Goal: Transaction & Acquisition: Purchase product/service

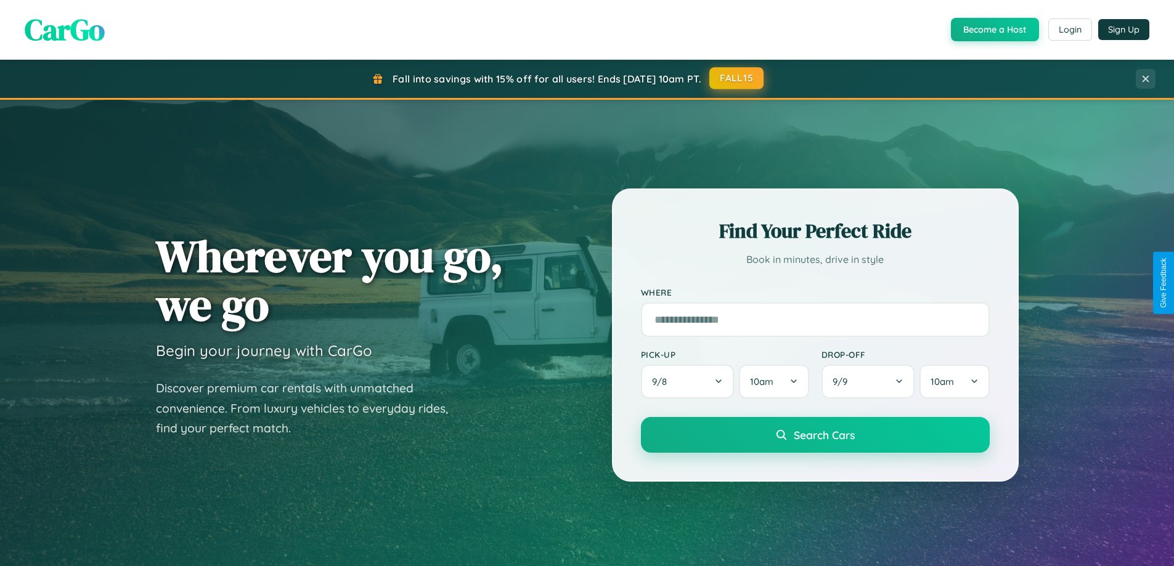
click at [737, 78] on button "FALL15" at bounding box center [736, 78] width 54 height 22
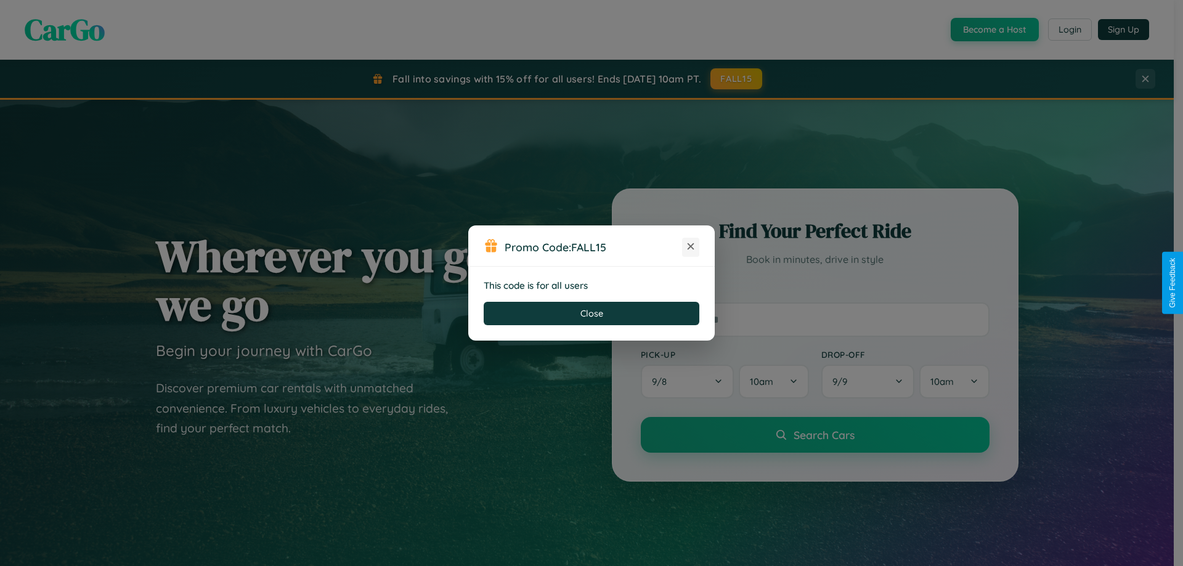
click at [691, 247] on icon at bounding box center [691, 246] width 12 height 12
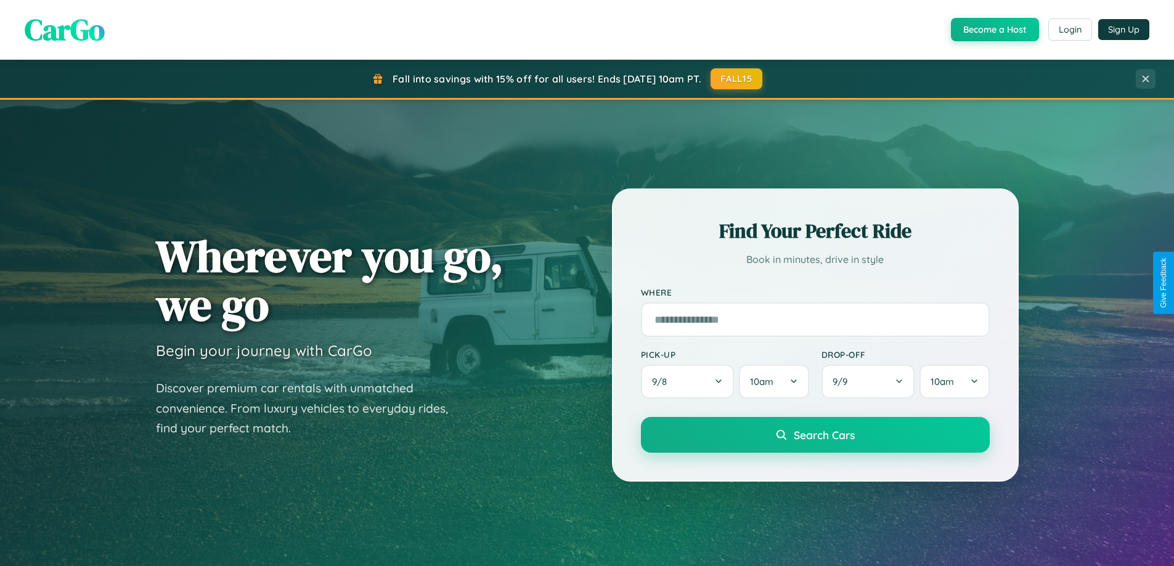
scroll to position [36, 0]
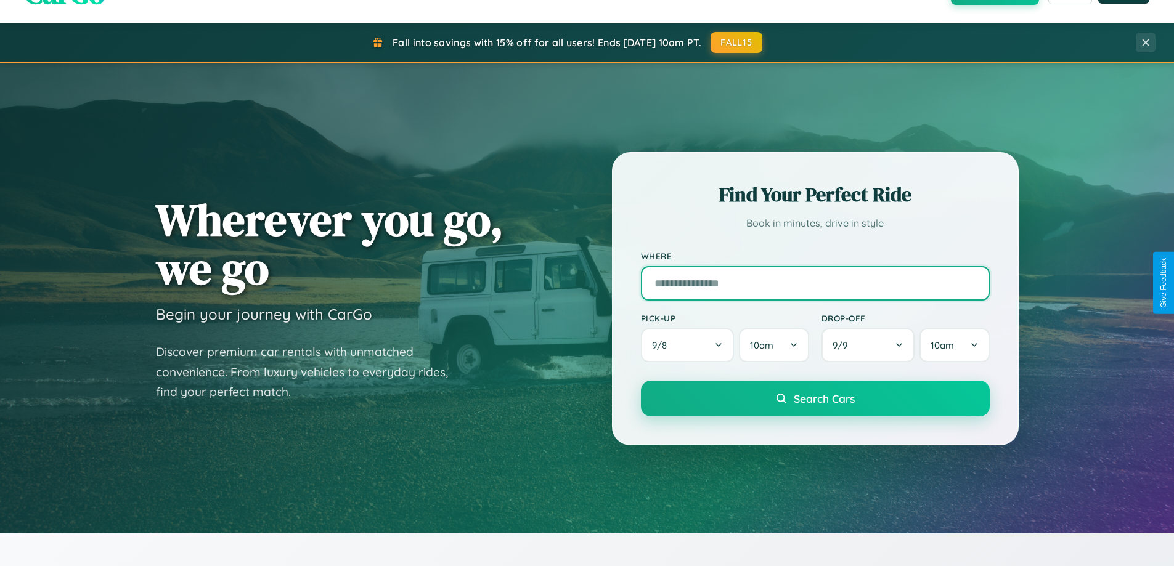
click at [815, 283] on input "text" at bounding box center [815, 283] width 349 height 35
type input "**********"
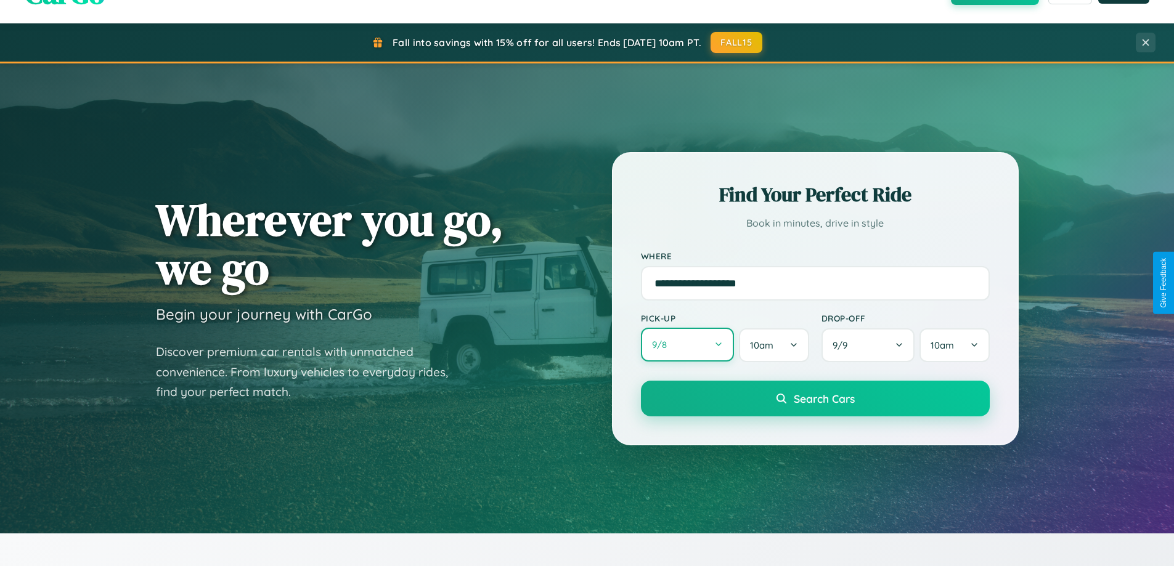
click at [687, 345] on button "9 / 8" at bounding box center [688, 345] width 94 height 34
select select "*"
select select "****"
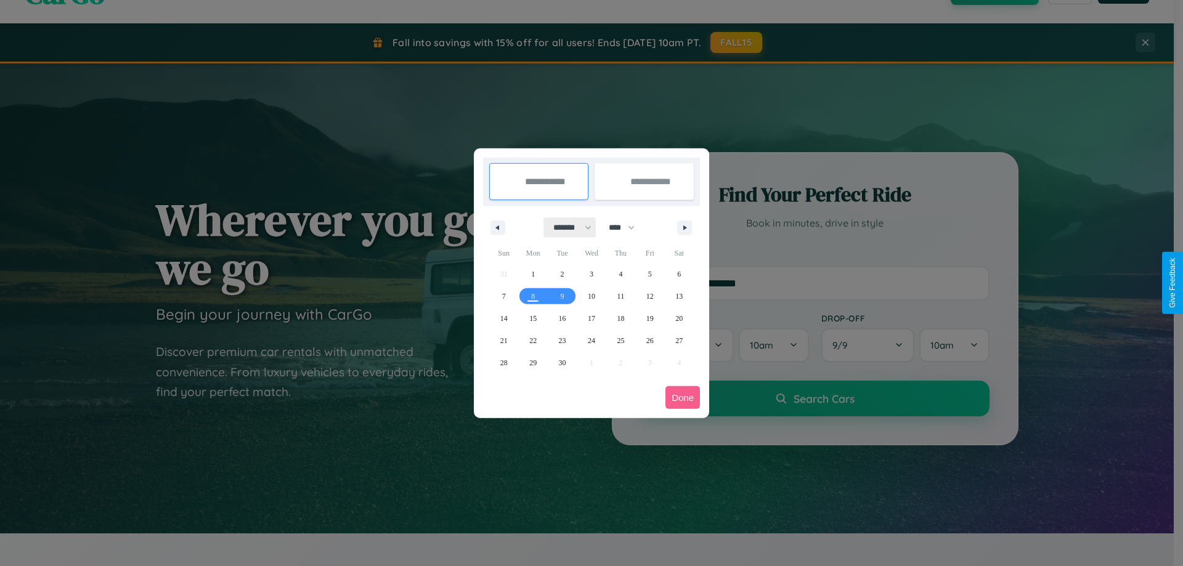
drag, startPoint x: 567, startPoint y: 227, endPoint x: 592, endPoint y: 247, distance: 31.6
click at [567, 227] on select "******* ******** ***** ***** *** **** **** ****** ********* ******* ******** **…" at bounding box center [570, 228] width 52 height 20
select select "**"
click at [562, 318] on span "16" at bounding box center [562, 319] width 7 height 22
type input "**********"
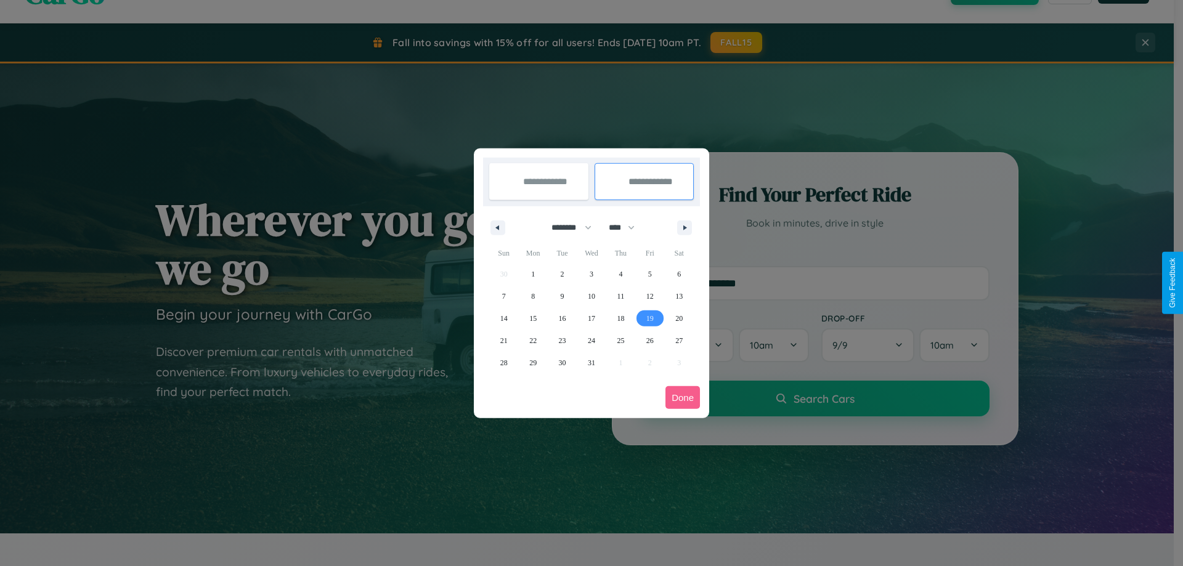
click at [650, 318] on span "19" at bounding box center [649, 319] width 7 height 22
type input "**********"
click at [683, 397] on button "Done" at bounding box center [683, 397] width 35 height 23
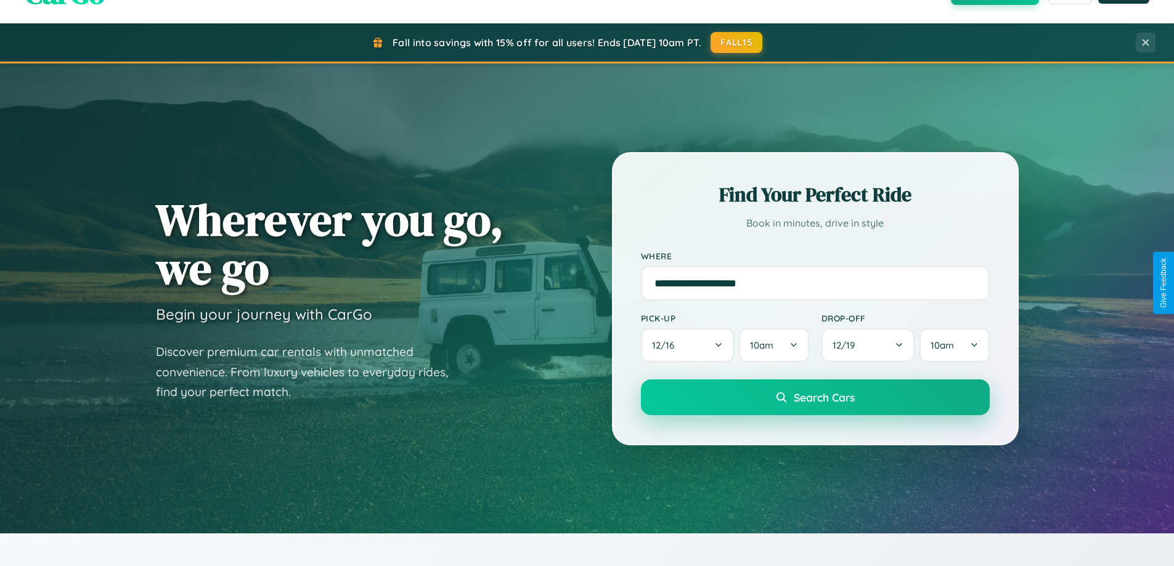
click at [815, 397] on span "Search Cars" at bounding box center [824, 398] width 61 height 14
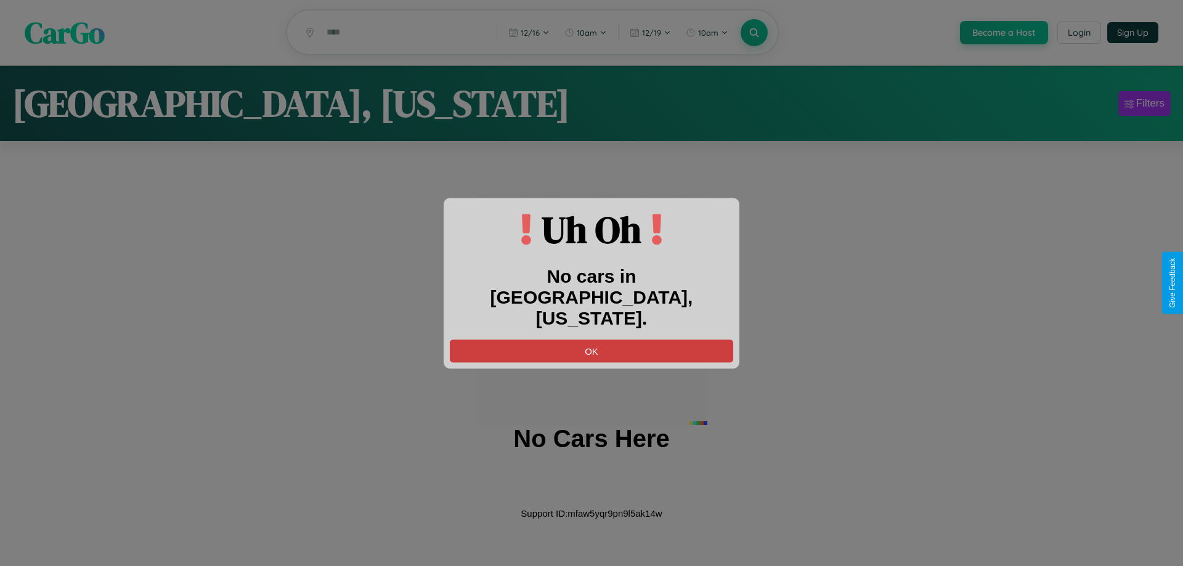
click at [592, 340] on button "OK" at bounding box center [591, 351] width 283 height 23
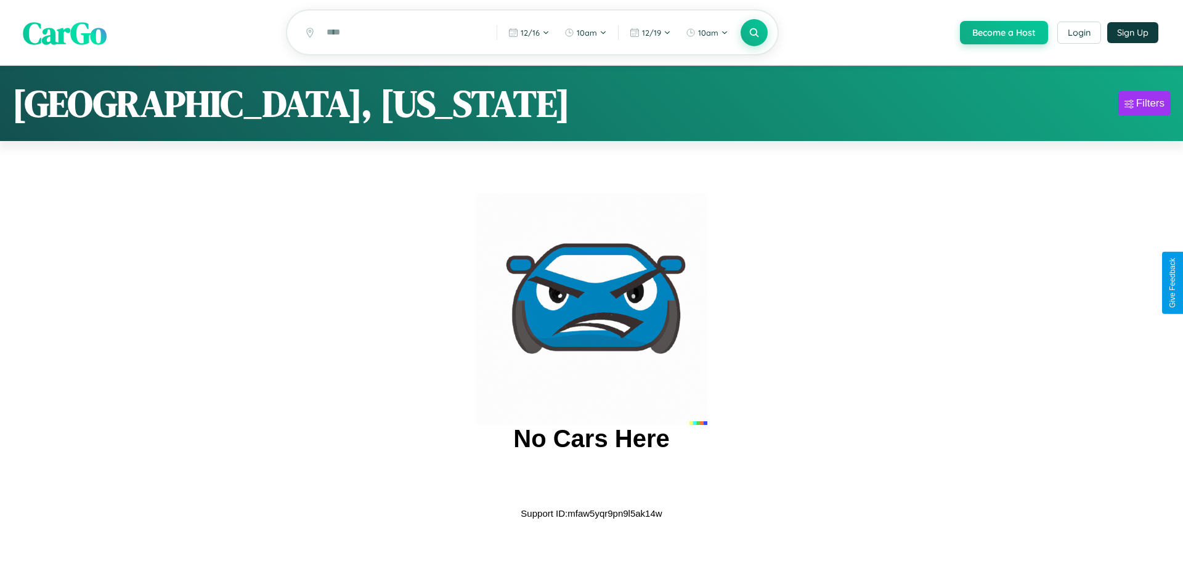
click at [65, 33] on span "CarGo" at bounding box center [65, 32] width 84 height 43
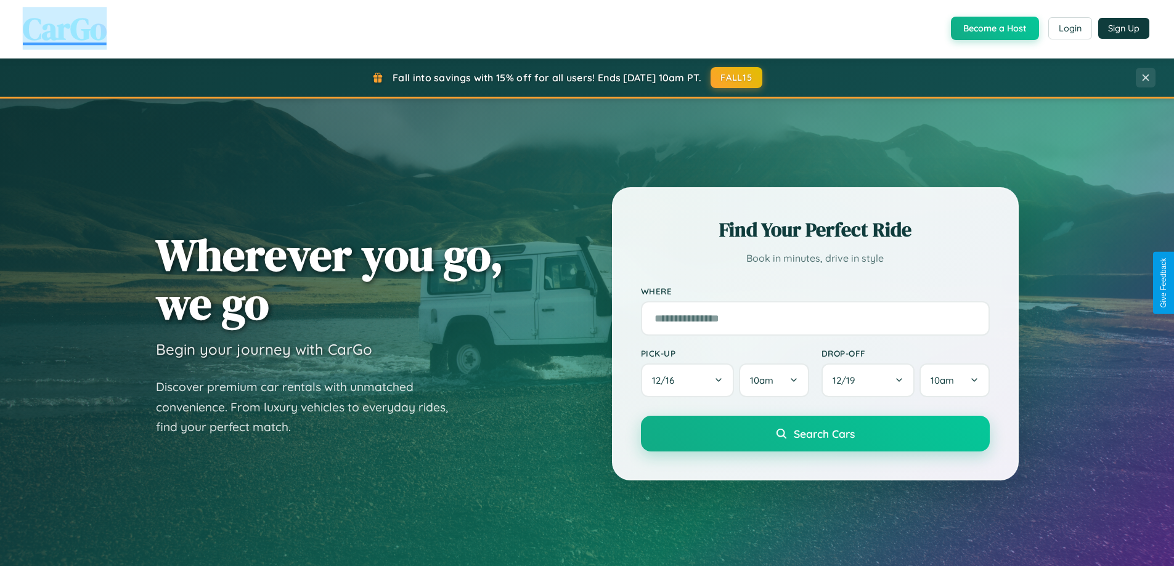
scroll to position [531, 0]
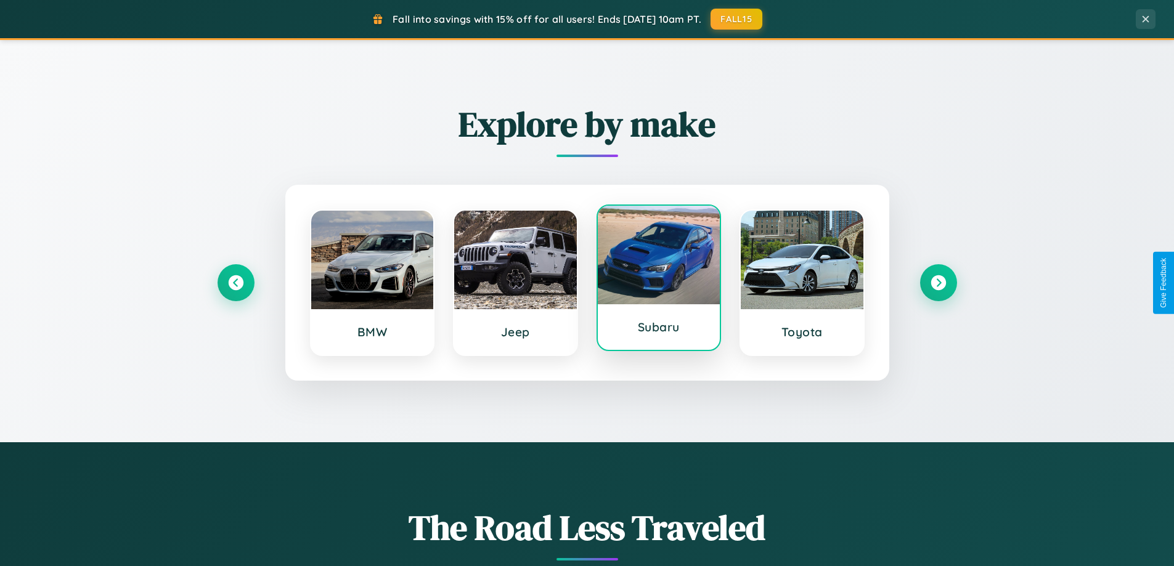
click at [658, 282] on div at bounding box center [659, 255] width 123 height 99
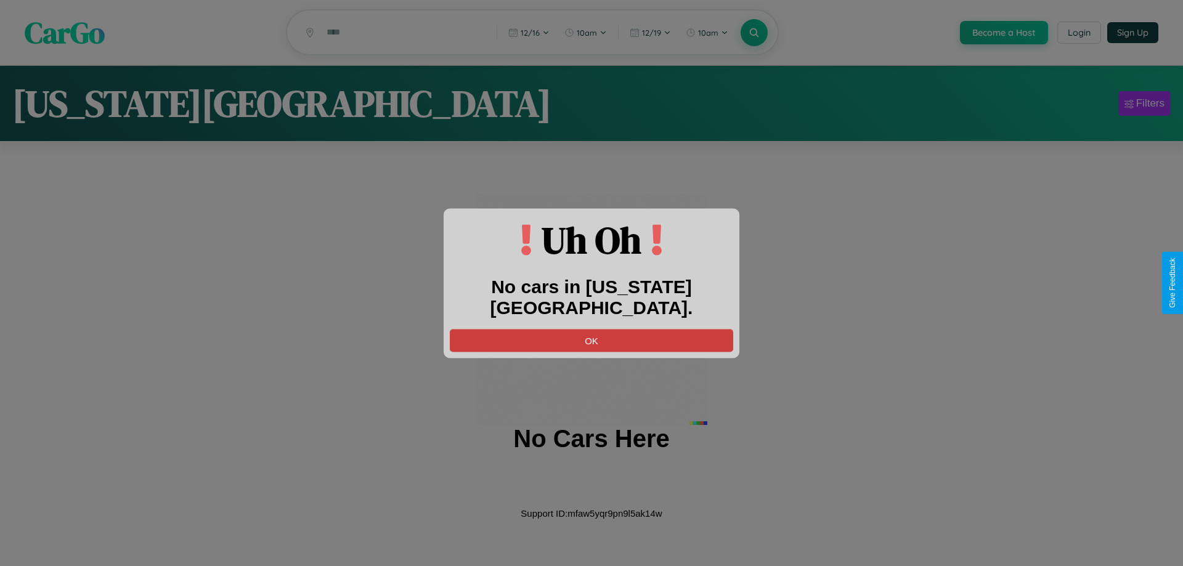
click at [592, 329] on button "OK" at bounding box center [591, 340] width 283 height 23
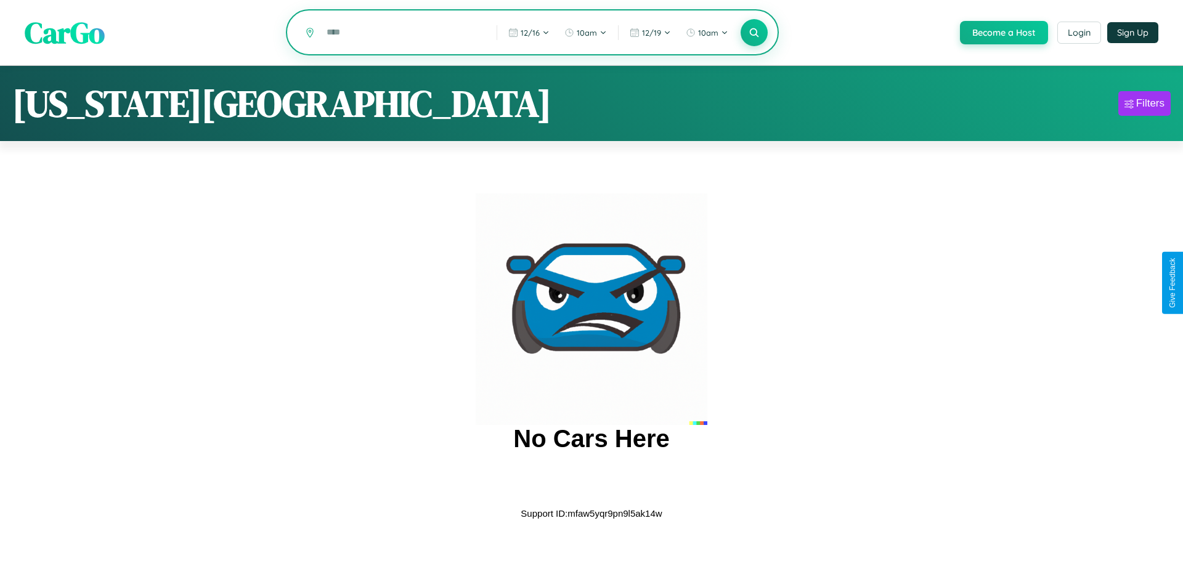
click at [402, 33] on input "text" at bounding box center [402, 33] width 164 height 22
click at [753, 33] on icon at bounding box center [754, 32] width 12 height 12
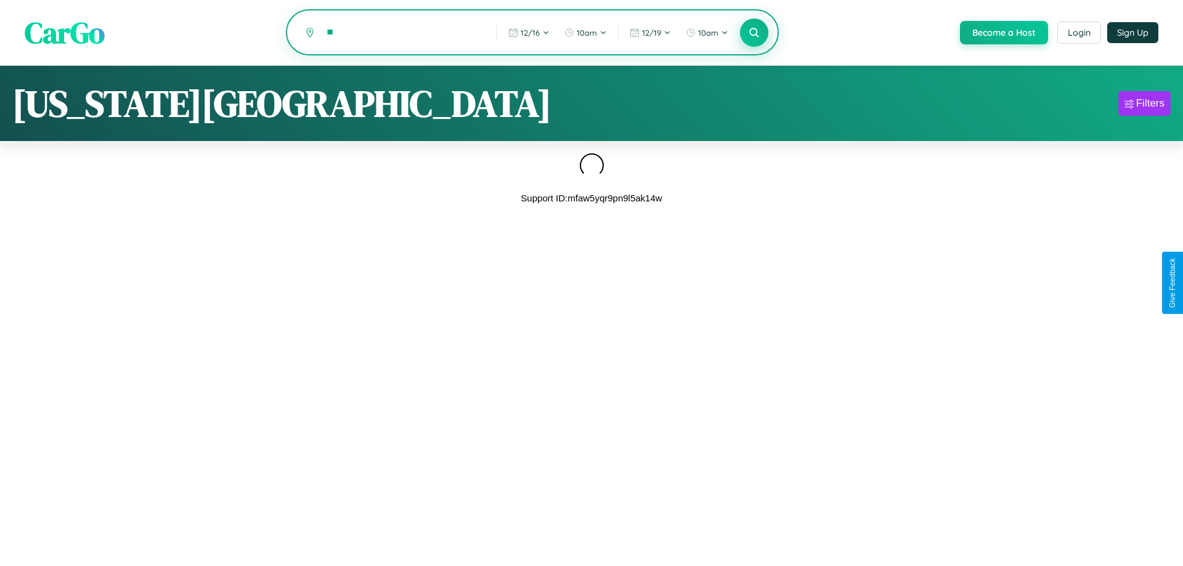
type input "*"
click at [753, 33] on icon at bounding box center [754, 32] width 12 height 12
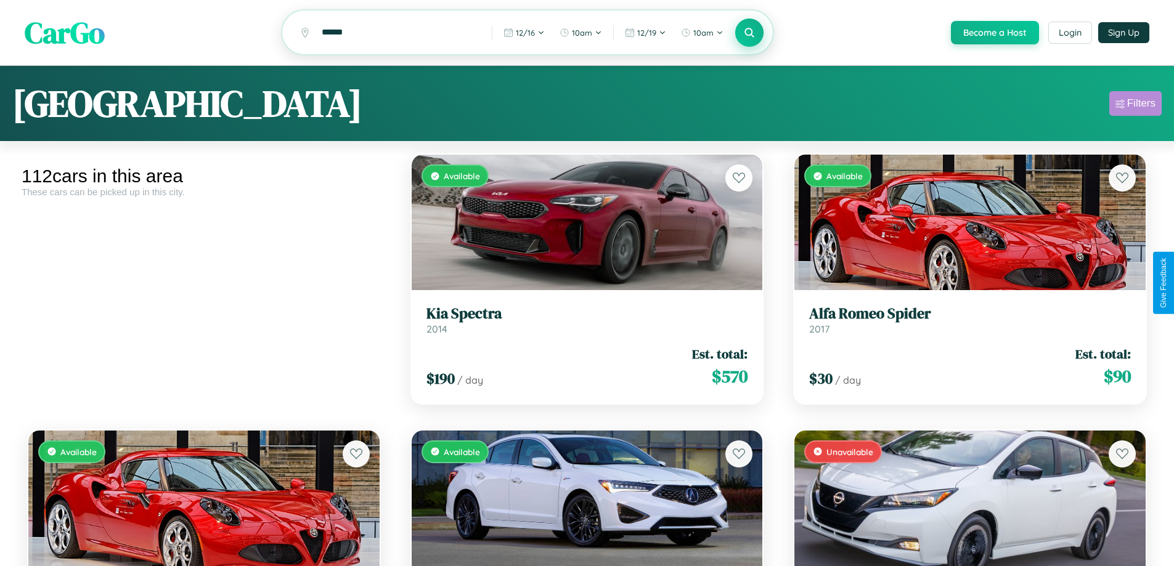
click at [1135, 105] on div "Filters" at bounding box center [1141, 103] width 28 height 12
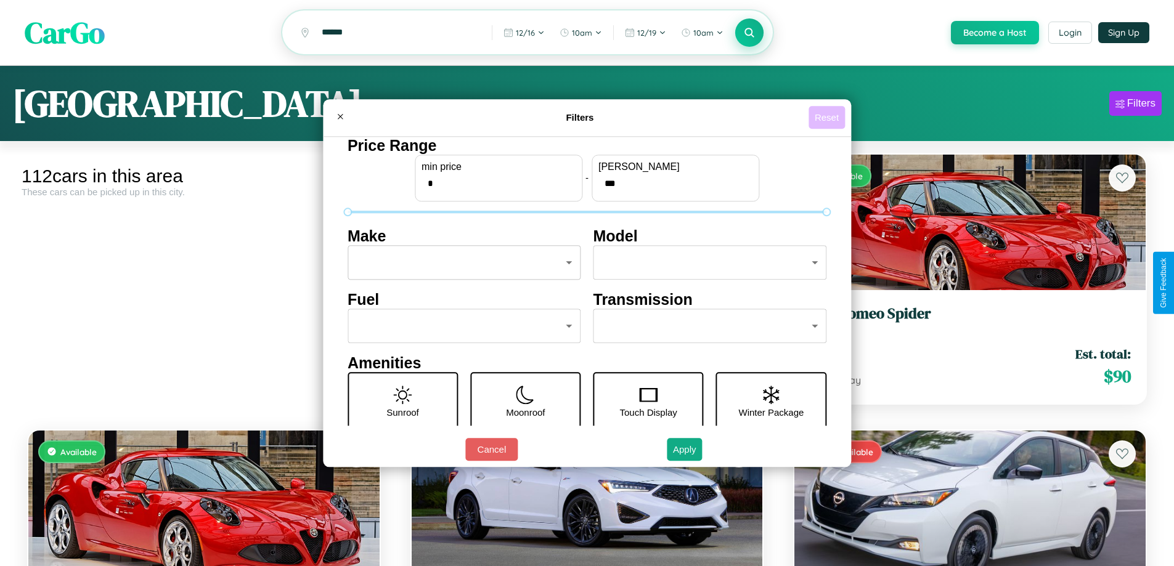
click at [828, 117] on button "Reset" at bounding box center [827, 117] width 36 height 23
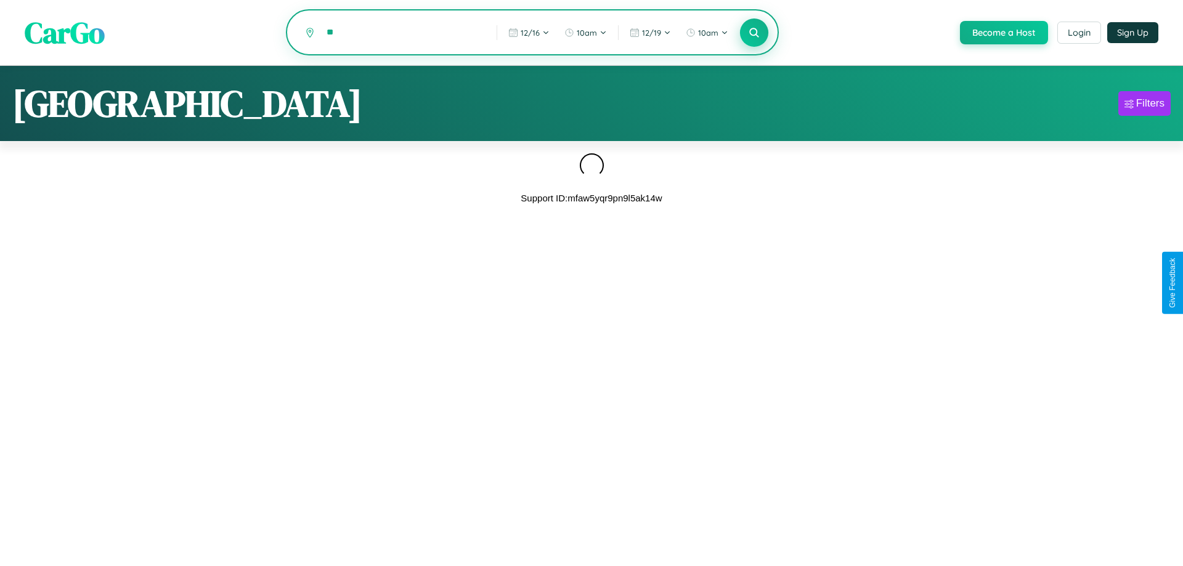
type input "*"
type input "********"
click at [753, 33] on icon at bounding box center [754, 32] width 12 height 12
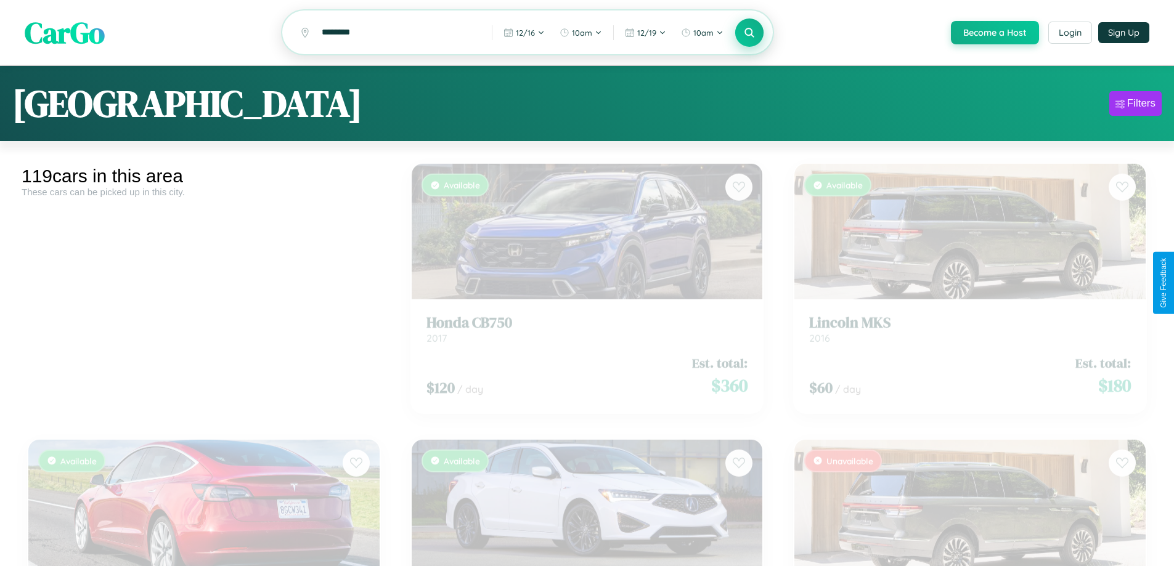
scroll to position [2105, 0]
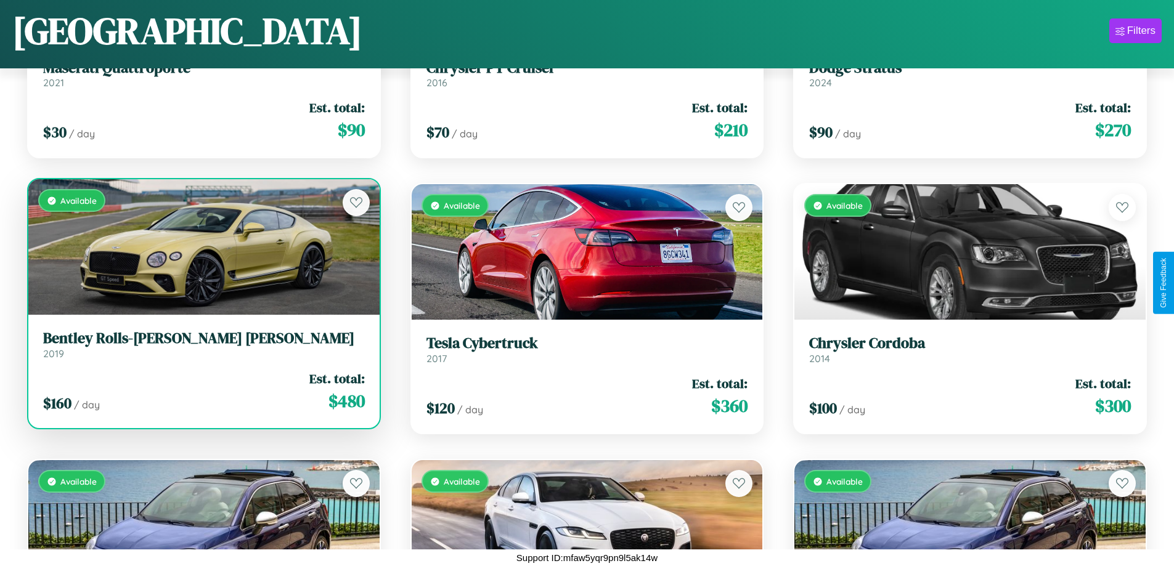
click at [202, 349] on link "Bentley Rolls-Royce Park Ward 2019" at bounding box center [204, 345] width 322 height 30
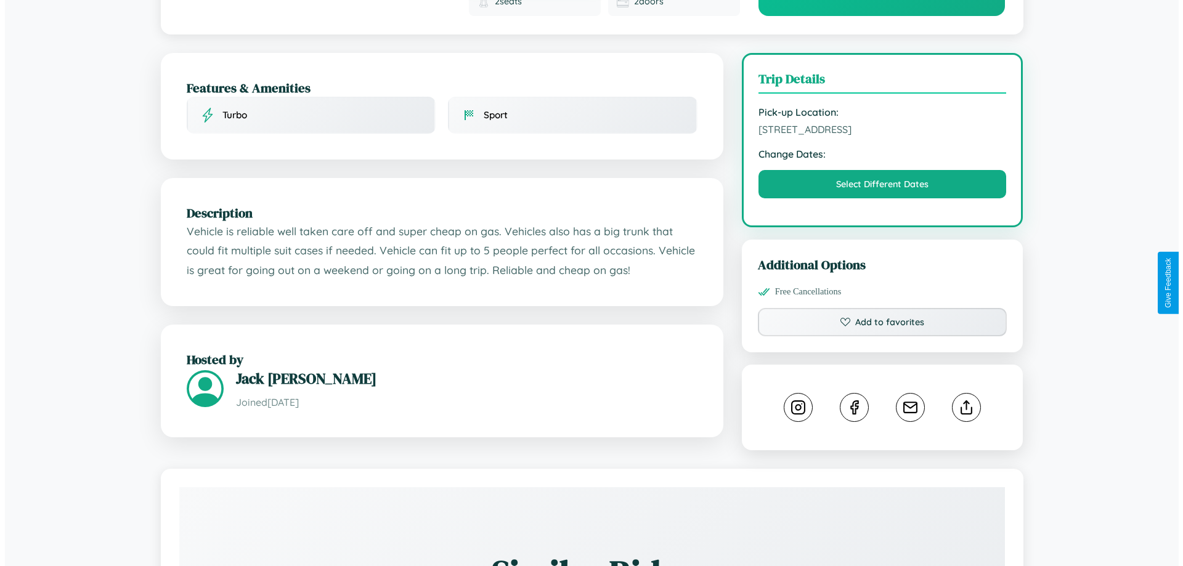
scroll to position [330, 0]
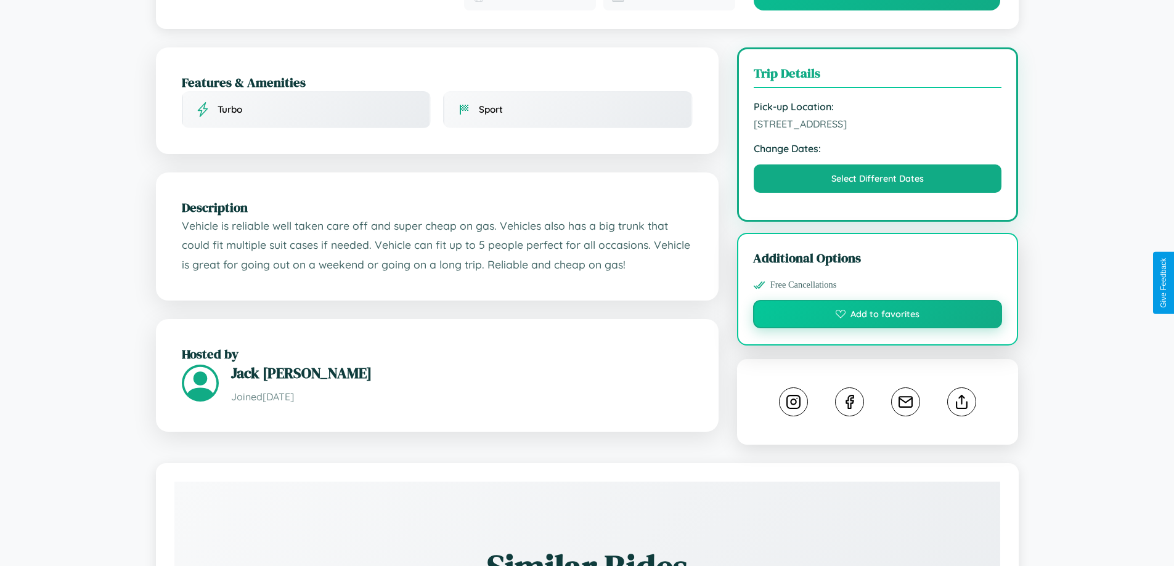
click at [878, 300] on button "Add to favorites" at bounding box center [878, 314] width 250 height 28
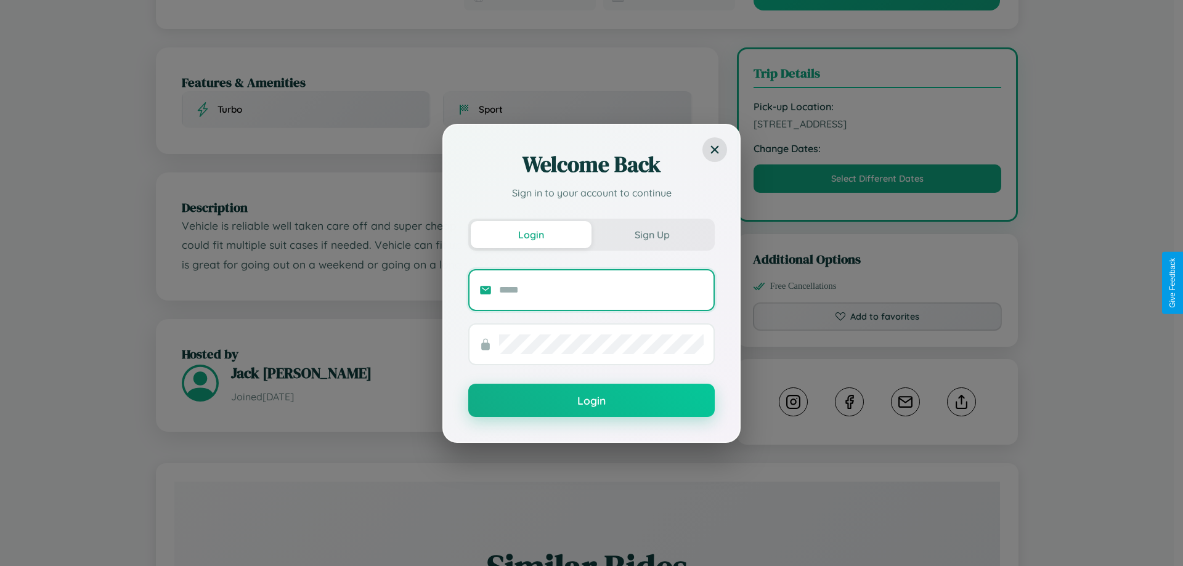
click at [601, 290] on input "text" at bounding box center [601, 290] width 205 height 20
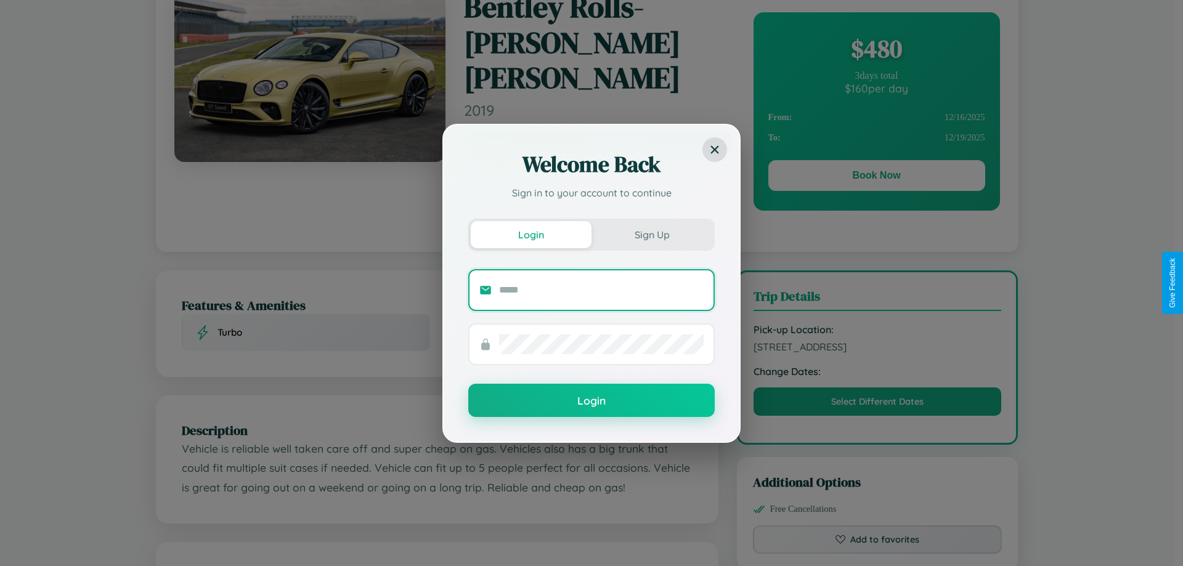
scroll to position [0, 0]
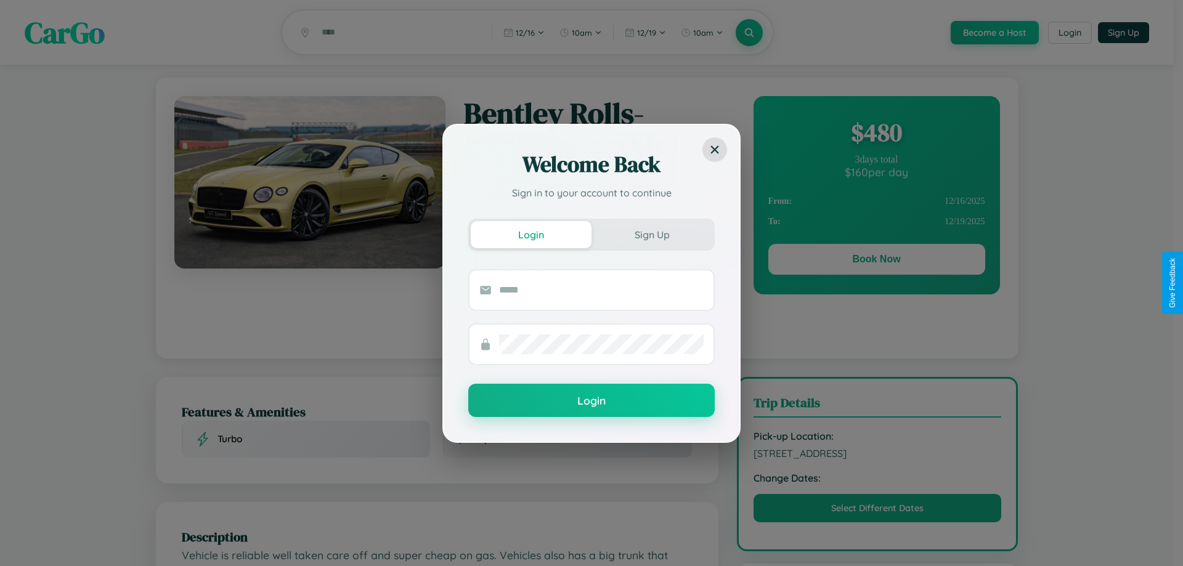
click at [876, 261] on div "Welcome Back Sign in to your account to continue Login Sign Up Login" at bounding box center [591, 283] width 1183 height 566
